Goal: Information Seeking & Learning: Get advice/opinions

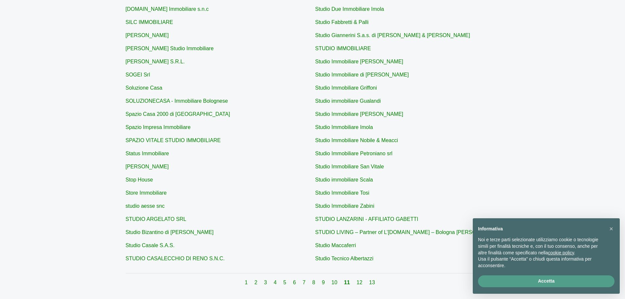
scroll to position [188, 0]
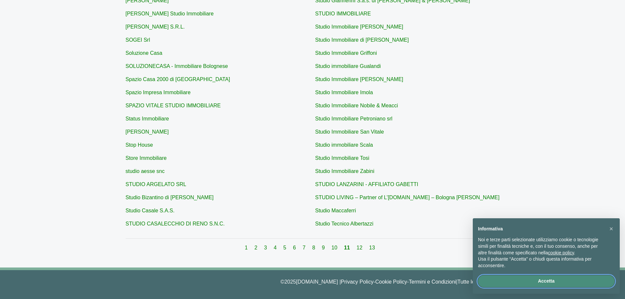
click at [507, 281] on button "Accetta" at bounding box center [546, 281] width 137 height 12
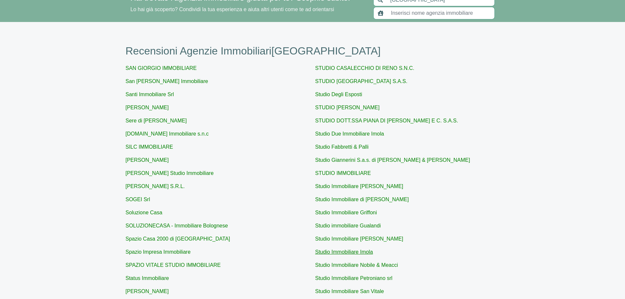
scroll to position [0, 0]
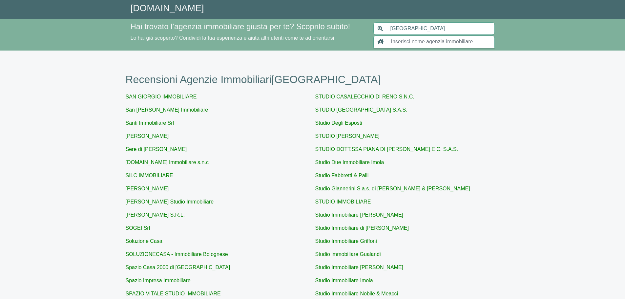
click at [403, 41] on input "text" at bounding box center [441, 41] width 108 height 12
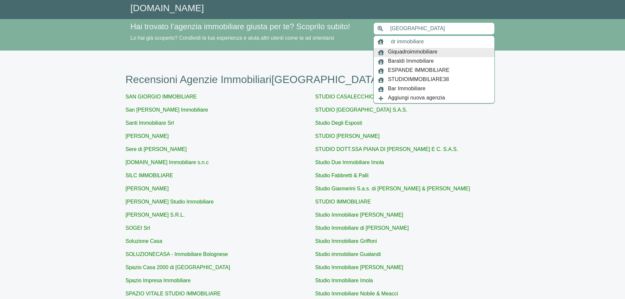
drag, startPoint x: 433, startPoint y: 42, endPoint x: 310, endPoint y: 42, distance: 123.5
click at [310, 42] on div "Hai trovato l’agenzia immobiliare giusta per te? Scoprilo subito! Lo hai già sc…" at bounding box center [313, 35] width 364 height 26
click at [438, 53] on div "Felsina Real Estate" at bounding box center [434, 52] width 121 height 9
type input "Felsina Real Estate"
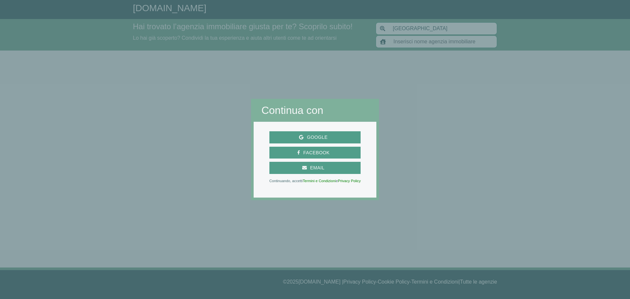
click at [408, 184] on div at bounding box center [504, 149] width 251 height 299
click at [405, 162] on div at bounding box center [504, 149] width 251 height 299
drag, startPoint x: 200, startPoint y: 53, endPoint x: 149, endPoint y: 50, distance: 51.0
click at [199, 53] on div at bounding box center [125, 149] width 251 height 299
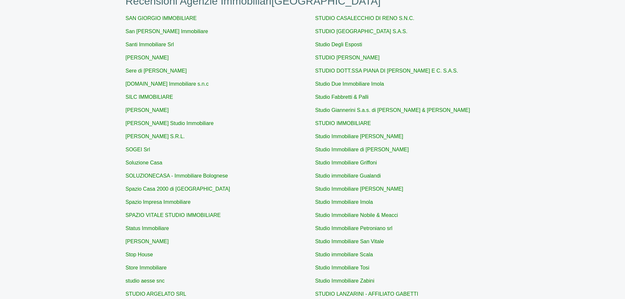
scroll to position [188, 0]
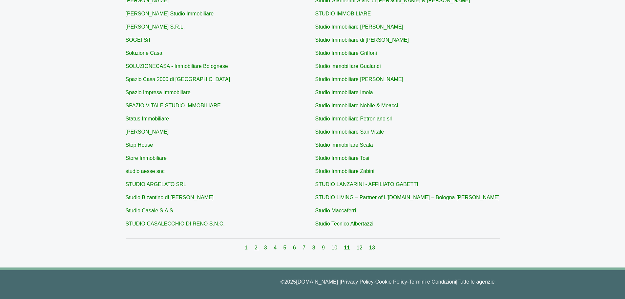
click at [256, 246] on link "2" at bounding box center [256, 248] width 4 height 6
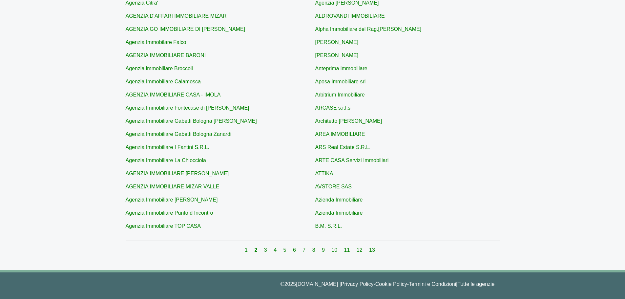
scroll to position [188, 0]
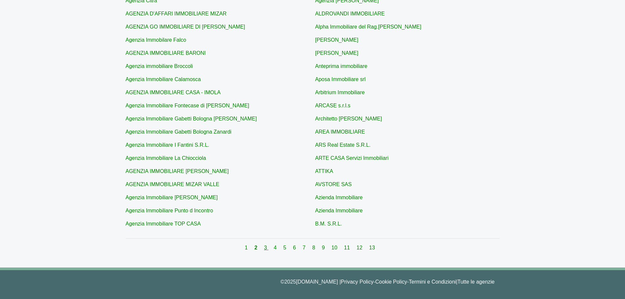
click at [266, 248] on link "3" at bounding box center [266, 248] width 4 height 6
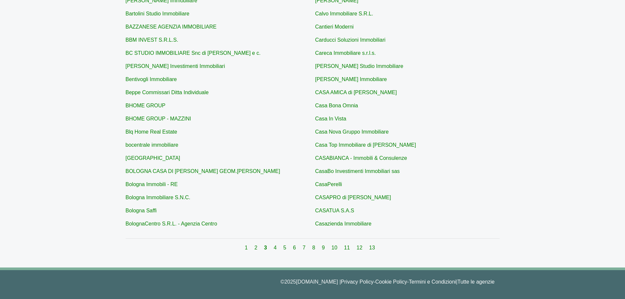
click at [274, 249] on div "1 2 3 4 5 6 7 8 9 10 11 12 13" at bounding box center [313, 248] width 374 height 8
click at [279, 250] on div "1 2 3 4 5 6 7 8 9 10 11 12 13" at bounding box center [313, 248] width 374 height 8
click at [277, 250] on link "4" at bounding box center [276, 248] width 4 height 6
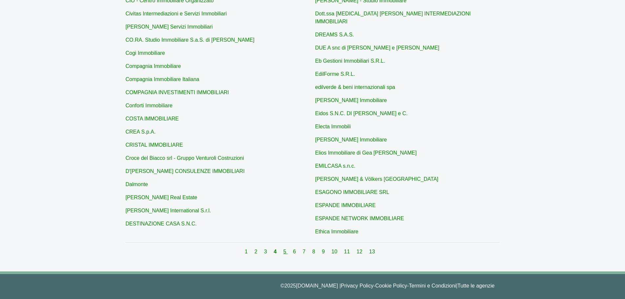
click at [285, 250] on link "5" at bounding box center [286, 252] width 4 height 6
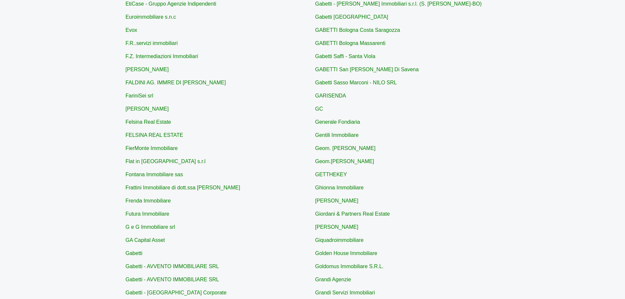
scroll to position [90, 0]
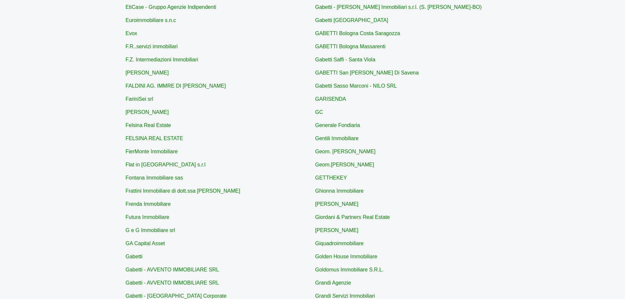
click at [156, 121] on div "EtiCase - Gruppo Agenzie Indipendenti Euroimmobiliare s.n.c Evox F.R..servizi i…" at bounding box center [313, 167] width 374 height 328
click at [156, 124] on link "Felsina Real Estate" at bounding box center [149, 125] width 46 height 6
type input "Felsina Real Estate"
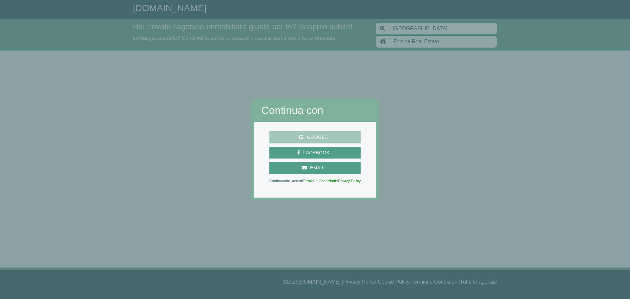
click at [295, 136] on span "Google" at bounding box center [315, 137] width 86 height 8
click at [240, 105] on div at bounding box center [125, 149] width 251 height 299
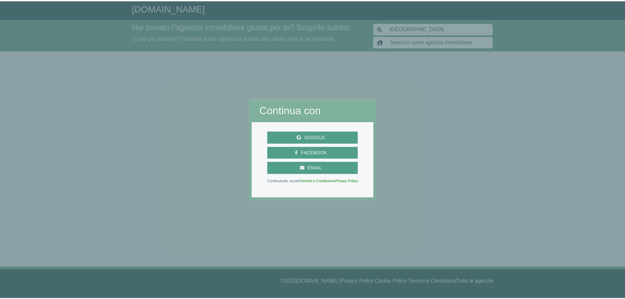
scroll to position [90, 0]
